Goal: Task Accomplishment & Management: Use online tool/utility

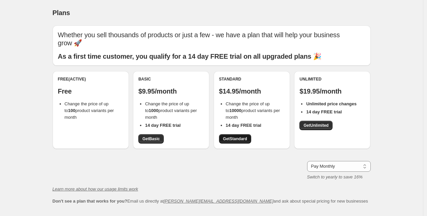
click at [246, 139] on span "Get Standard" at bounding box center [235, 138] width 24 height 5
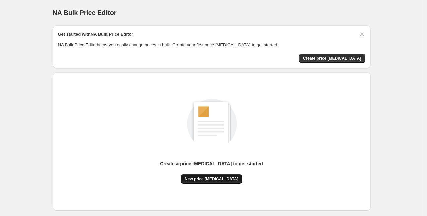
click at [221, 177] on span "New price [MEDICAL_DATA]" at bounding box center [212, 178] width 54 height 5
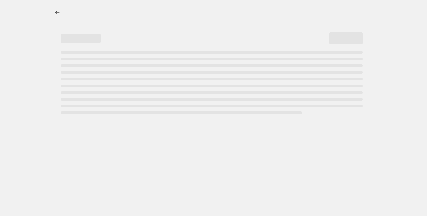
select select "percentage"
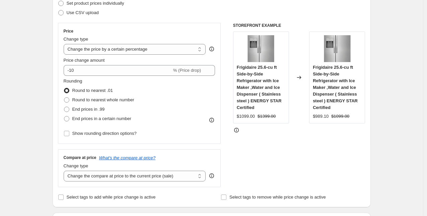
scroll to position [34, 0]
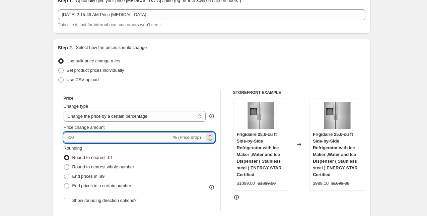
drag, startPoint x: 71, startPoint y: 139, endPoint x: 86, endPoint y: 138, distance: 14.8
click at [86, 139] on input "-10" at bounding box center [118, 137] width 108 height 11
type input "-60"
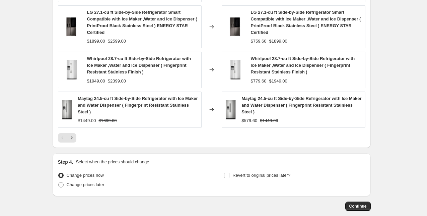
scroll to position [505, 0]
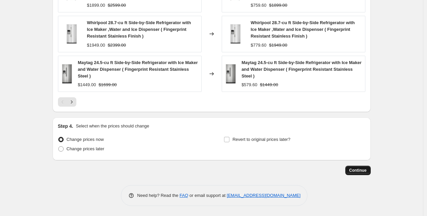
click at [355, 168] on span "Continue" at bounding box center [358, 170] width 17 height 5
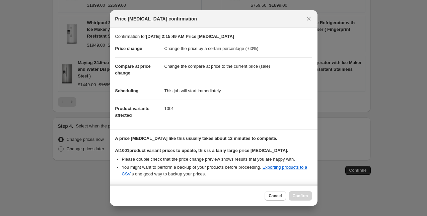
scroll to position [103, 0]
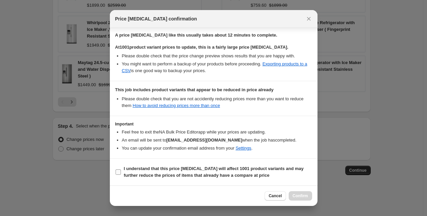
click at [118, 170] on input "I understand that this price [MEDICAL_DATA] will affect 1001 product variants a…" at bounding box center [118, 171] width 5 height 5
checkbox input "true"
click at [299, 197] on span "Confirm" at bounding box center [300, 195] width 15 height 5
